Goal: Register for event/course

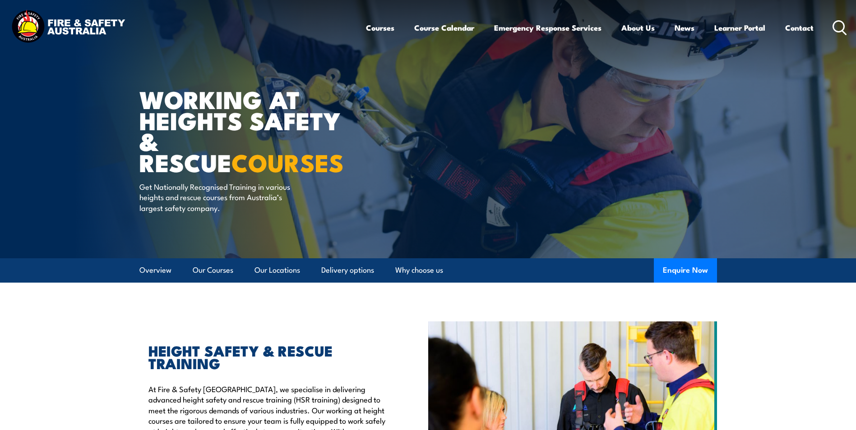
click at [838, 29] on icon at bounding box center [839, 27] width 14 height 15
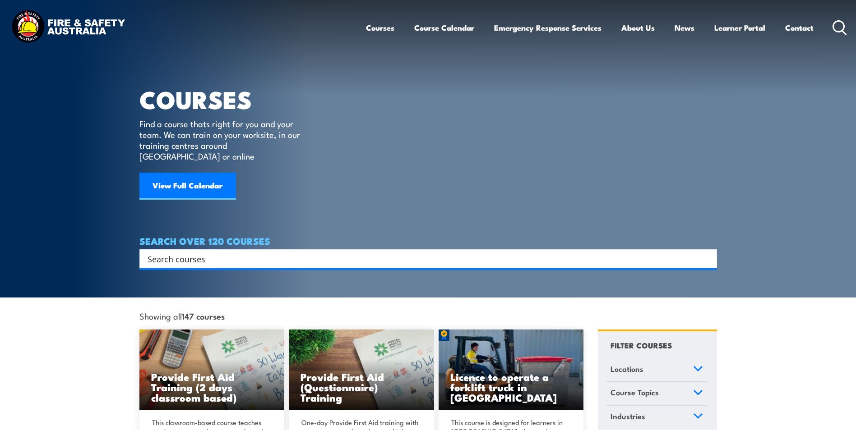
click at [160, 252] on input "Search input" at bounding box center [423, 259] width 550 height 14
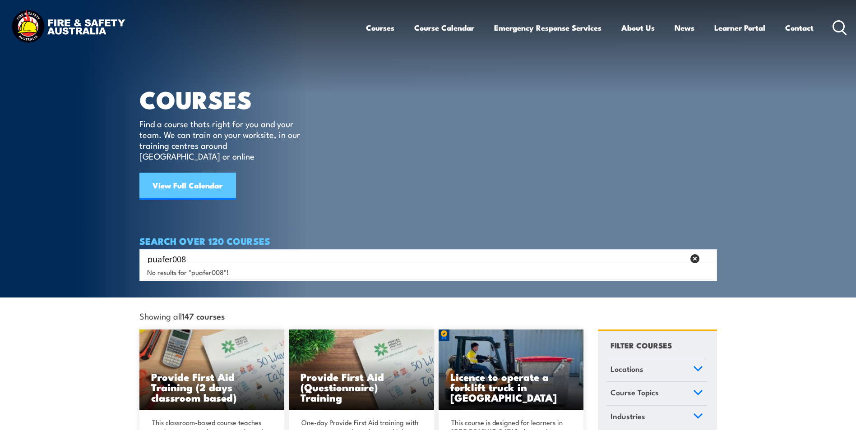
type input "puafer008"
click at [179, 181] on link "View Full Calendar" at bounding box center [187, 186] width 97 height 27
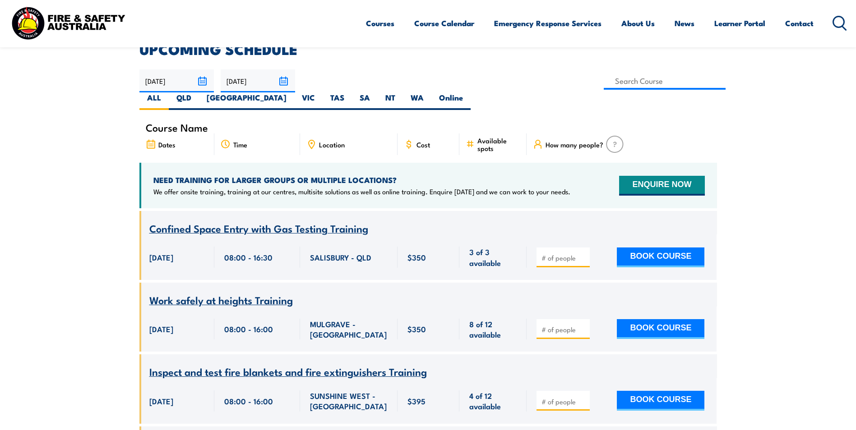
scroll to position [271, 0]
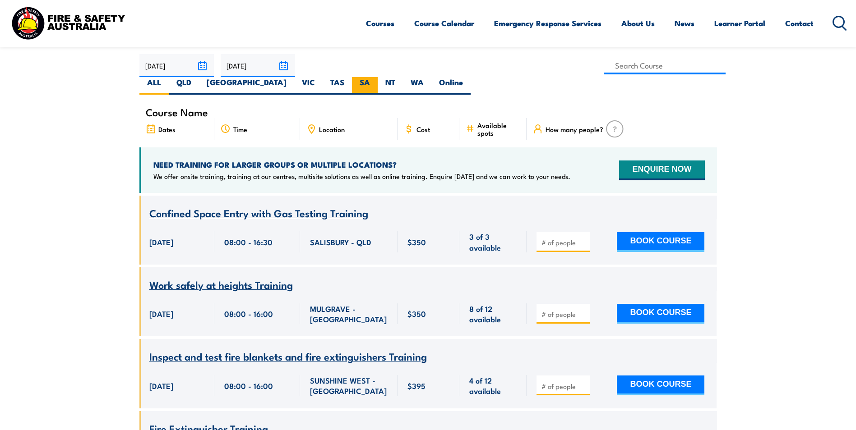
click at [378, 77] on label "SA" at bounding box center [365, 86] width 26 height 18
click at [376, 77] on input "SA" at bounding box center [373, 80] width 6 height 6
radio input "true"
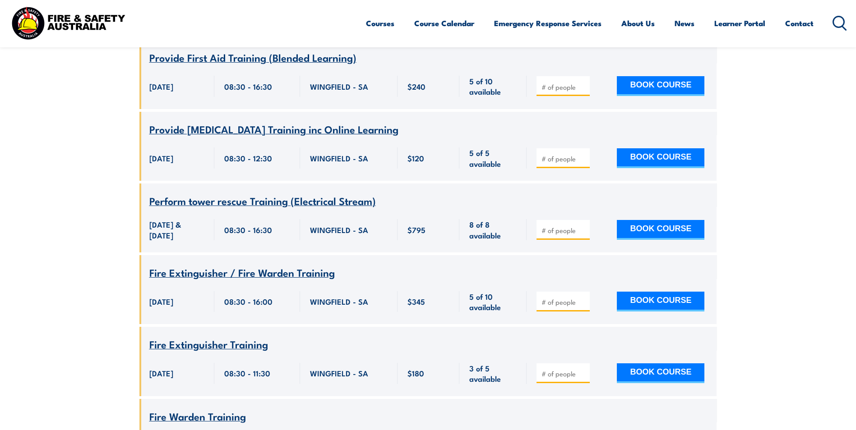
scroll to position [2328, 0]
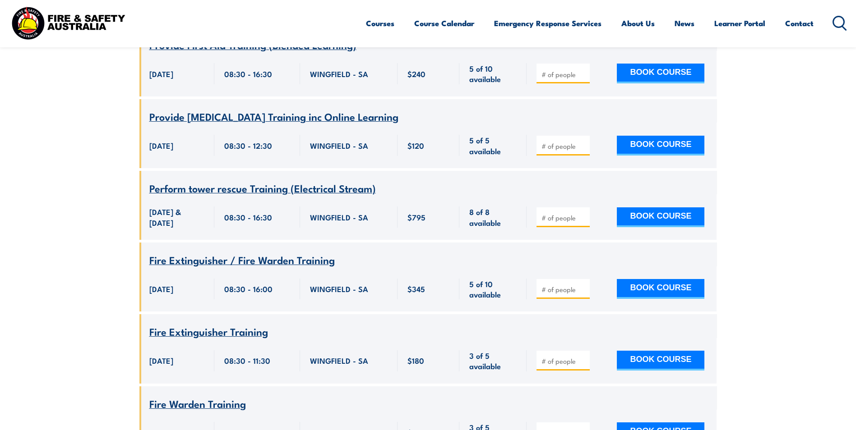
click at [184, 252] on span "Fire Extinguisher / Fire Warden Training" at bounding box center [241, 259] width 185 height 15
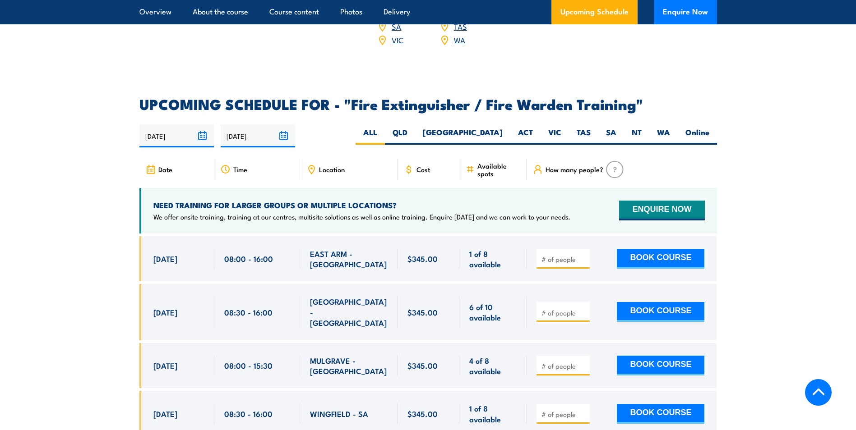
scroll to position [1399, 0]
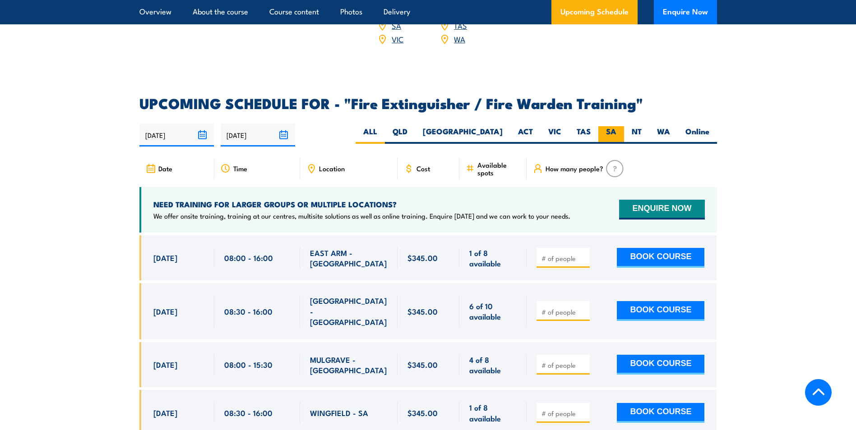
click at [602, 126] on label "SA" at bounding box center [611, 135] width 26 height 18
click at [616, 126] on input "SA" at bounding box center [619, 129] width 6 height 6
radio input "true"
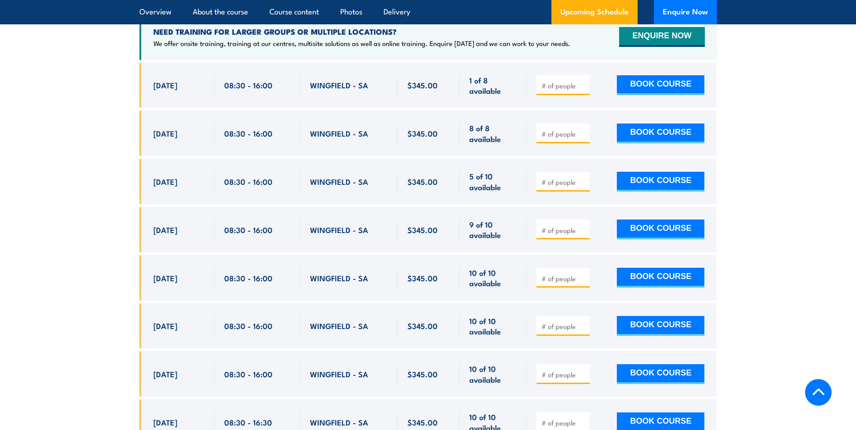
scroll to position [1572, 0]
